Goal: Task Accomplishment & Management: Manage account settings

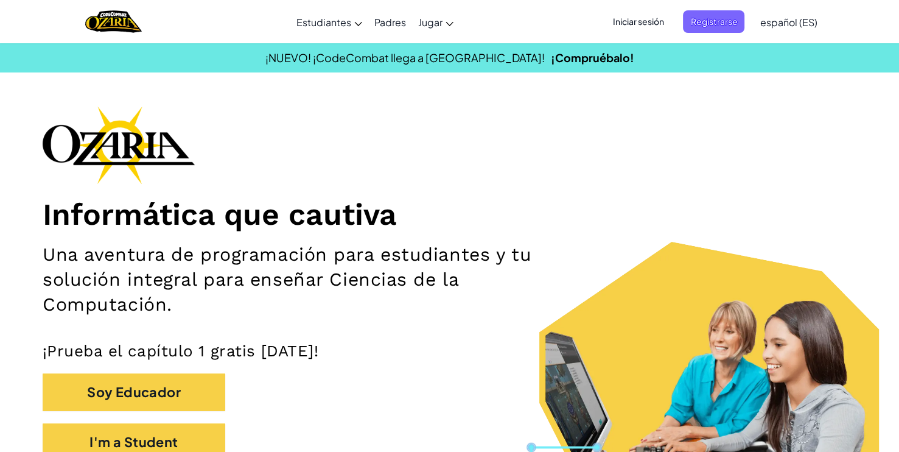
click at [656, 22] on span "Iniciar sesión" at bounding box center [638, 21] width 66 height 23
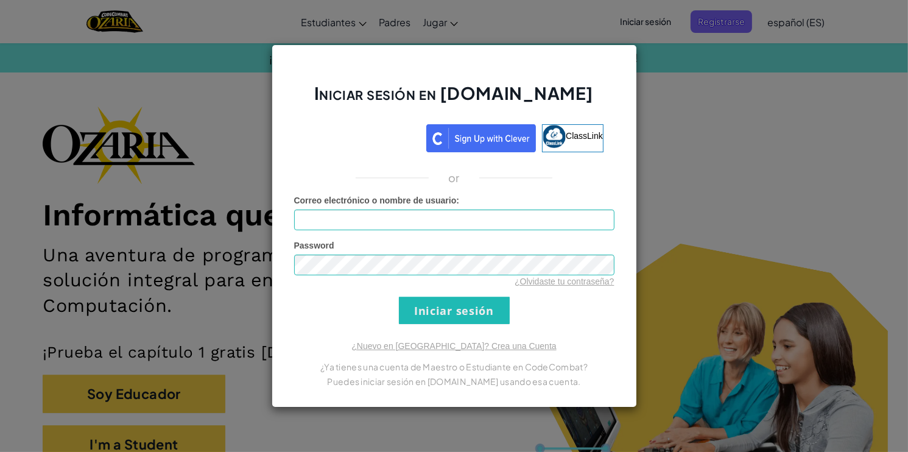
click at [790, 273] on div "Iniciar sesión en [DOMAIN_NAME] ClassLink or Error desconocido. Correo electrón…" at bounding box center [454, 226] width 908 height 452
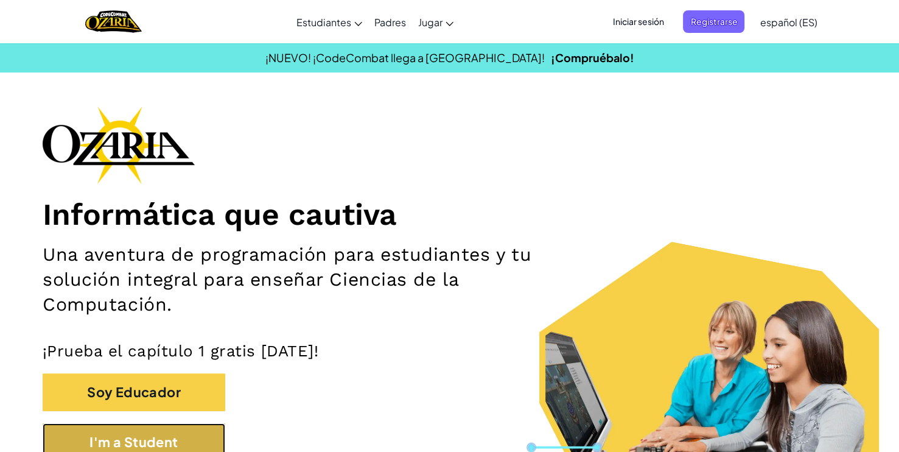
click at [161, 441] on button "I'm a Student" at bounding box center [134, 442] width 183 height 38
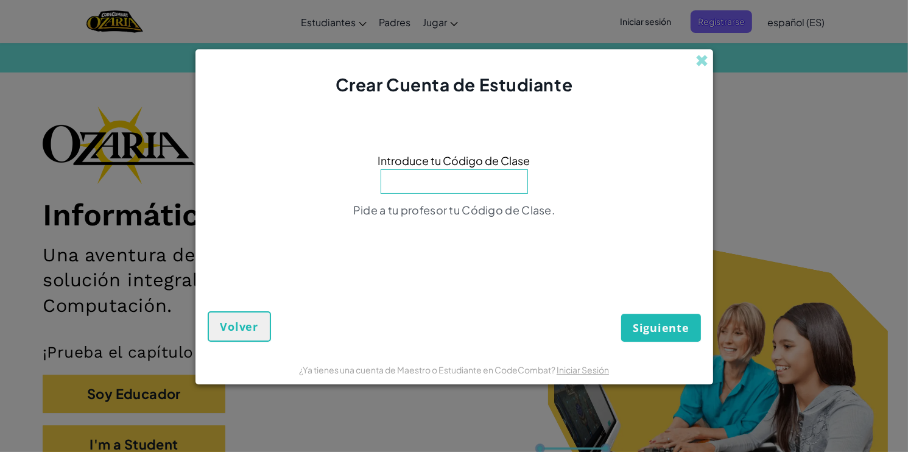
click at [695, 65] on div "Crear Cuenta de Estudiante" at bounding box center [454, 73] width 518 height 48
click at [702, 63] on span at bounding box center [702, 60] width 13 height 13
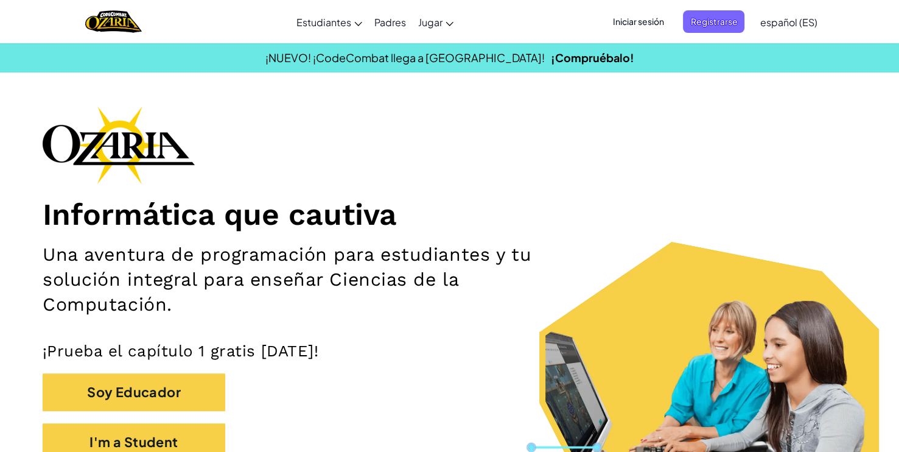
click at [642, 23] on span "Iniciar sesión" at bounding box center [638, 21] width 66 height 23
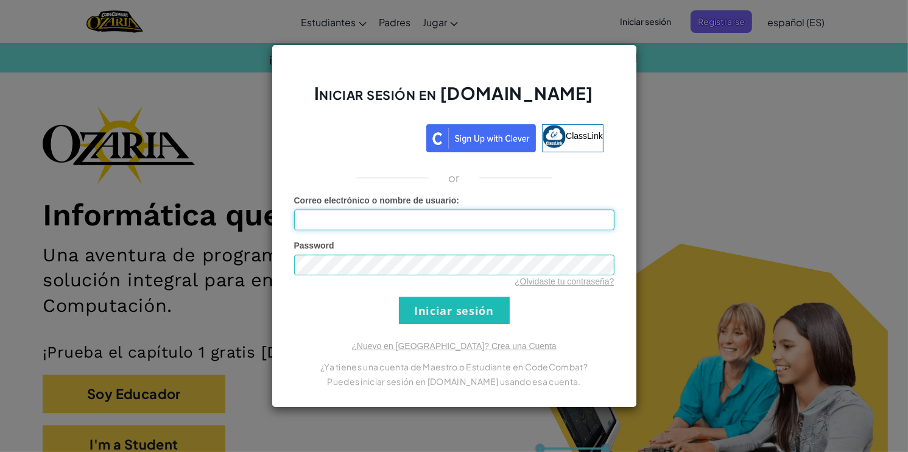
click at [466, 220] on input "Correo electrónico o nombre de usuario :" at bounding box center [454, 219] width 320 height 21
type input "[EMAIL_ADDRESS][DOMAIN_NAME]"
click at [412, 278] on div "¿Olvidaste tu contraseña?" at bounding box center [454, 281] width 320 height 12
click at [399, 297] on input "Iniciar sesión" at bounding box center [454, 310] width 111 height 27
